Goal: Information Seeking & Learning: Learn about a topic

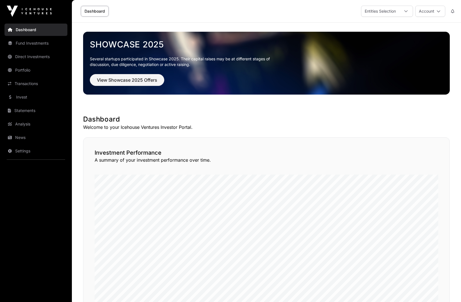
click at [29, 45] on link "Fund Investments" at bounding box center [35, 43] width 63 height 12
click at [26, 44] on link "Fund Investments" at bounding box center [35, 43] width 63 height 12
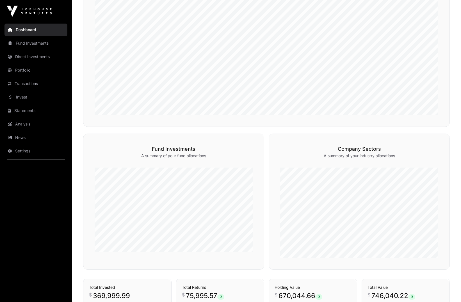
scroll to position [231, 0]
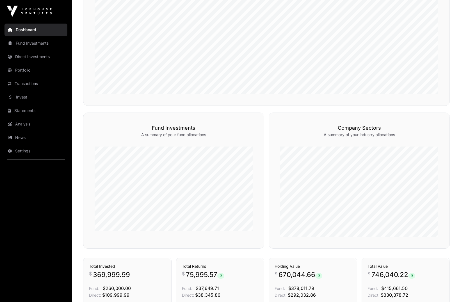
click at [245, 106] on link "Funds" at bounding box center [249, 103] width 18 height 6
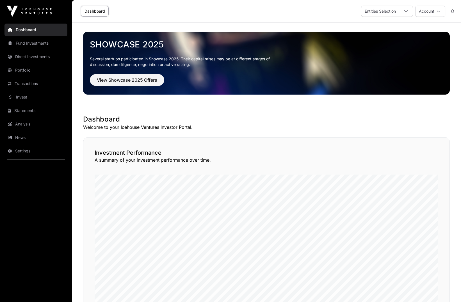
scroll to position [231, 0]
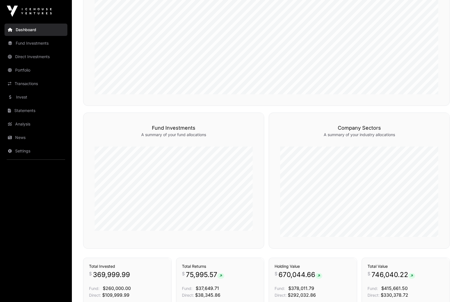
click at [240, 105] on icon "button" at bounding box center [242, 103] width 4 height 4
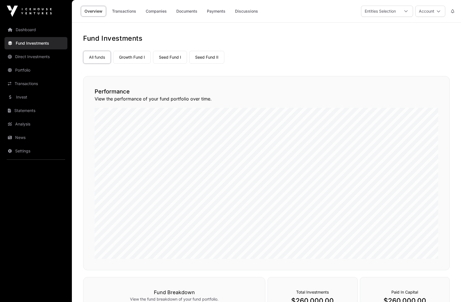
click at [202, 58] on link "Seed Fund II" at bounding box center [206, 57] width 35 height 13
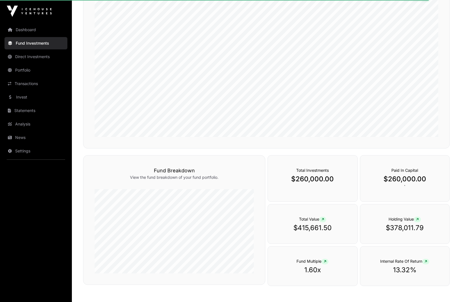
scroll to position [122, 0]
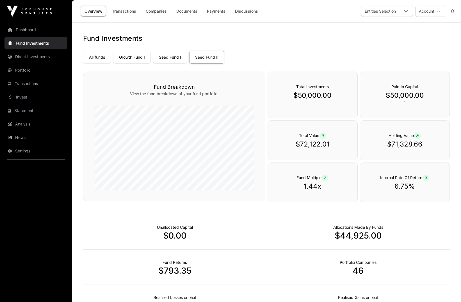
click at [133, 60] on link "Growth Fund I" at bounding box center [132, 57] width 38 height 13
click at [177, 56] on link "Seed Fund I" at bounding box center [170, 57] width 34 height 13
click at [32, 59] on link "Direct Investments" at bounding box center [35, 57] width 63 height 12
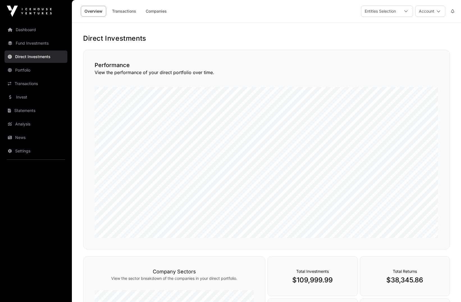
click at [154, 15] on link "Companies" at bounding box center [156, 11] width 28 height 11
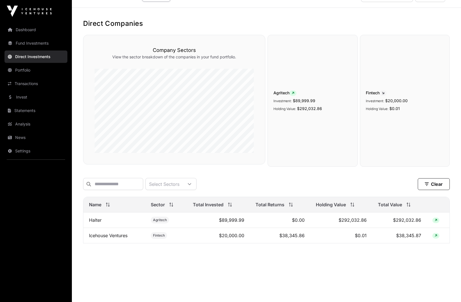
scroll to position [23, 0]
